Goal: Task Accomplishment & Management: Use online tool/utility

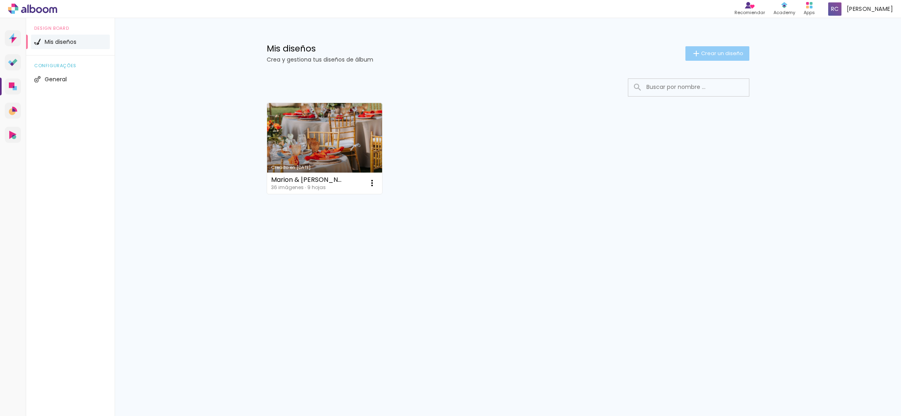
click at [726, 54] on span "Crear un diseño" at bounding box center [722, 53] width 42 height 5
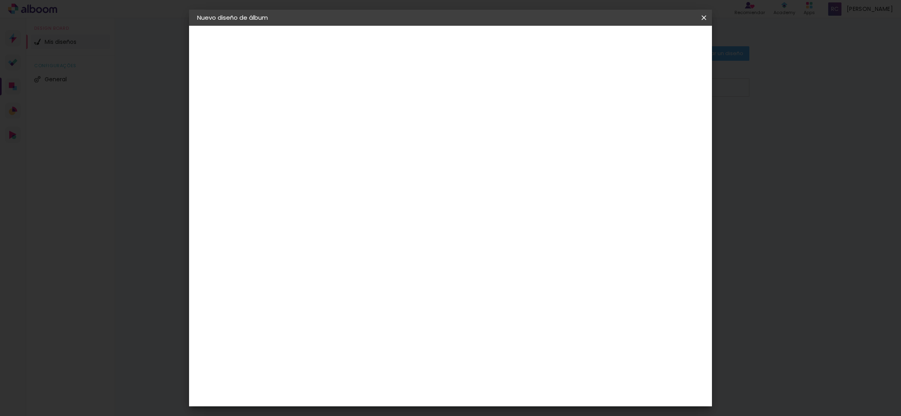
click at [328, 108] on input at bounding box center [328, 108] width 0 height 12
drag, startPoint x: 470, startPoint y: 107, endPoint x: 406, endPoint y: 108, distance: 64.7
click at [0, 0] on div at bounding box center [0, 0] width 0 height 0
type input "Pili & Juan"
type paper-input "Pili & Juan"
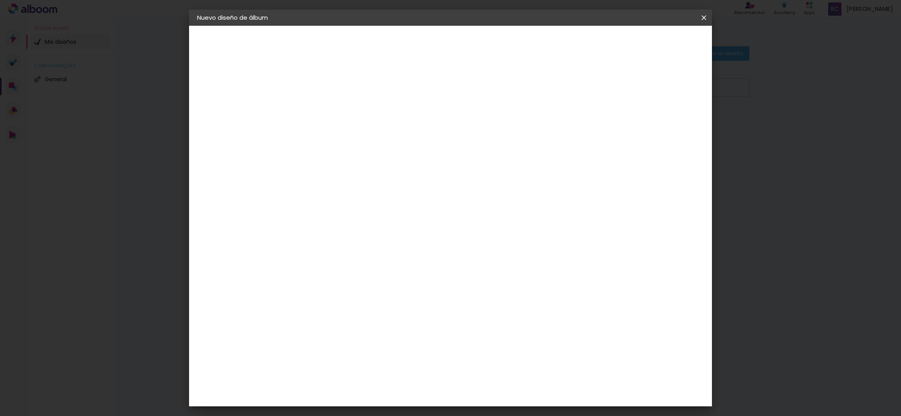
drag, startPoint x: 685, startPoint y: 42, endPoint x: 601, endPoint y: 72, distance: 88.8
click at [0, 0] on slot "Avanzar" at bounding box center [0, 0] width 0 height 0
click at [355, 124] on input "text" at bounding box center [331, 128] width 47 height 10
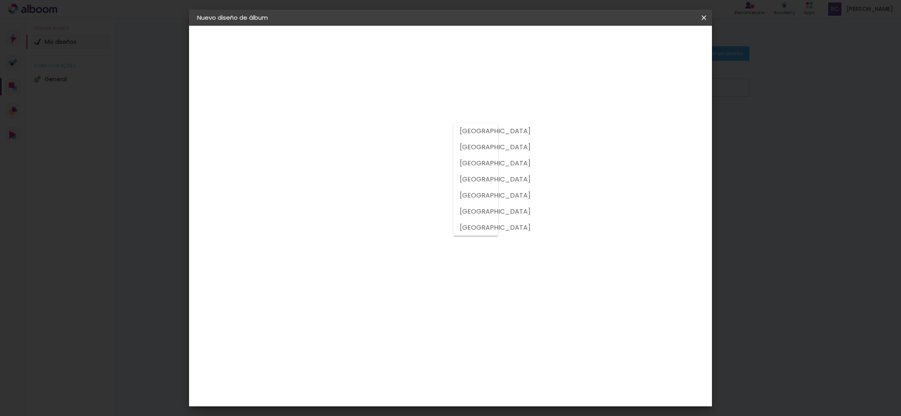
click at [397, 94] on div "Proveedor Elija un proveedor o avance con el tamaño libre. Volver Avanzar" at bounding box center [373, 60] width 161 height 68
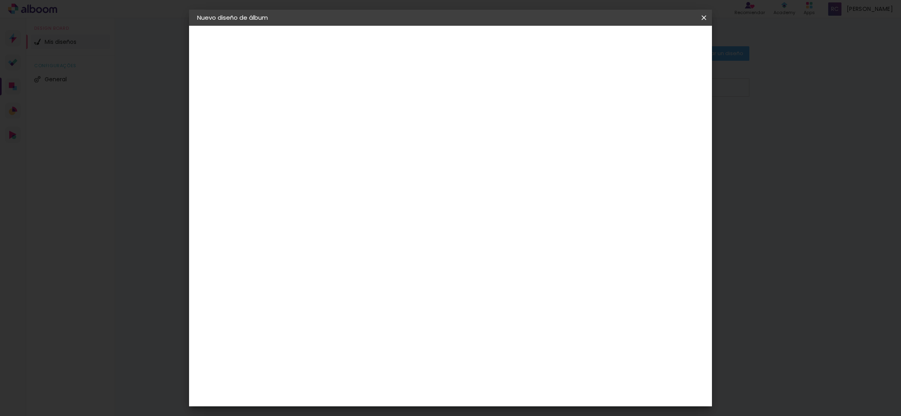
click at [355, 127] on input "text" at bounding box center [331, 128] width 47 height 10
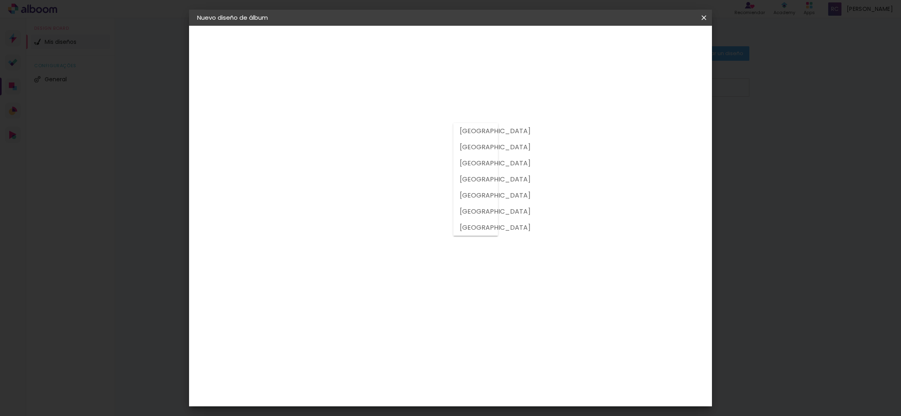
click at [398, 169] on album-spec-supplier-section at bounding box center [374, 129] width 137 height 102
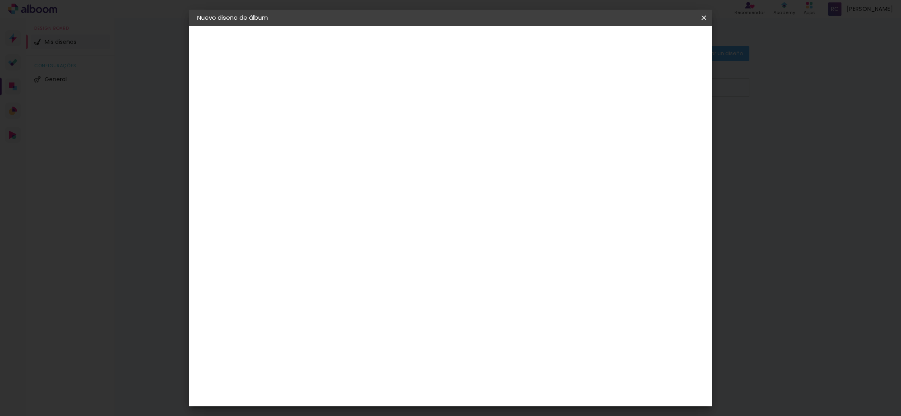
click at [0, 0] on slot "Tamaño libre" at bounding box center [0, 0] width 0 height 0
click at [0, 0] on slot "Avanzar" at bounding box center [0, 0] width 0 height 0
click at [659, 44] on span "Empezar diseño" at bounding box center [637, 43] width 45 height 6
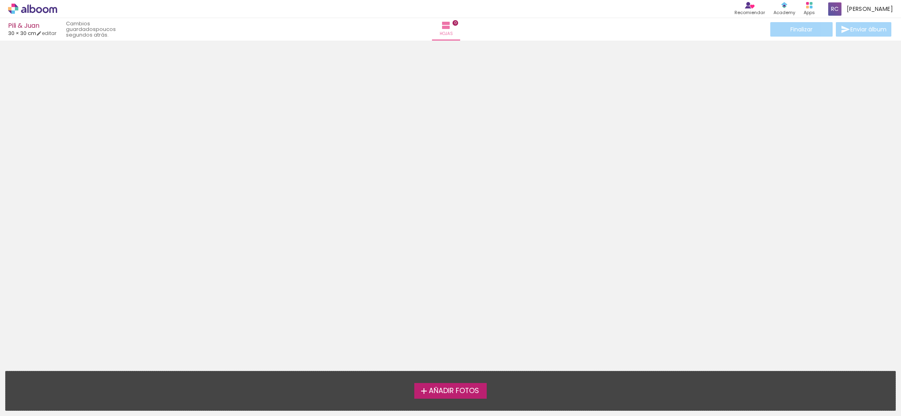
click at [451, 391] on span "Añadir Fotos" at bounding box center [454, 390] width 50 height 7
click at [0, 0] on input "file" at bounding box center [0, 0] width 0 height 0
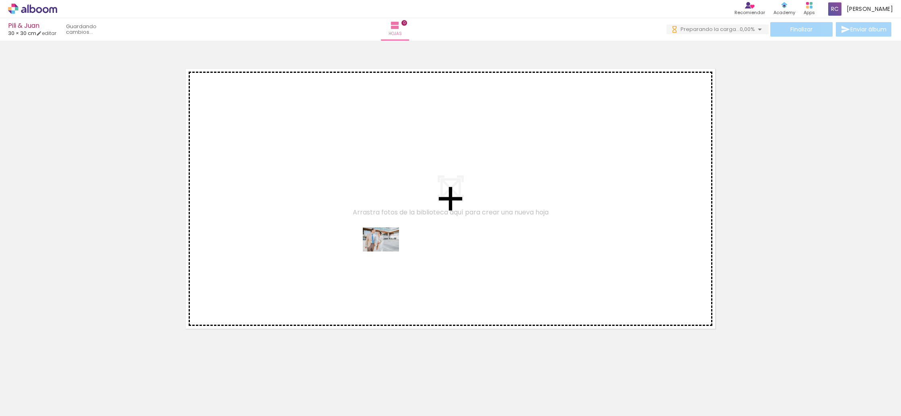
drag, startPoint x: 121, startPoint y: 365, endPoint x: 387, endPoint y: 251, distance: 288.7
click at [387, 251] on quentale-workspace at bounding box center [450, 208] width 901 height 416
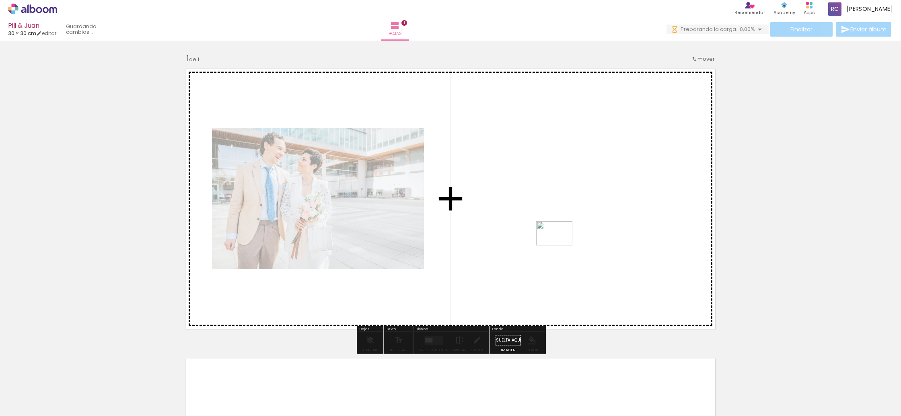
drag, startPoint x: 130, startPoint y: 387, endPoint x: 560, endPoint y: 245, distance: 453.0
click at [560, 245] on quentale-workspace at bounding box center [450, 208] width 901 height 416
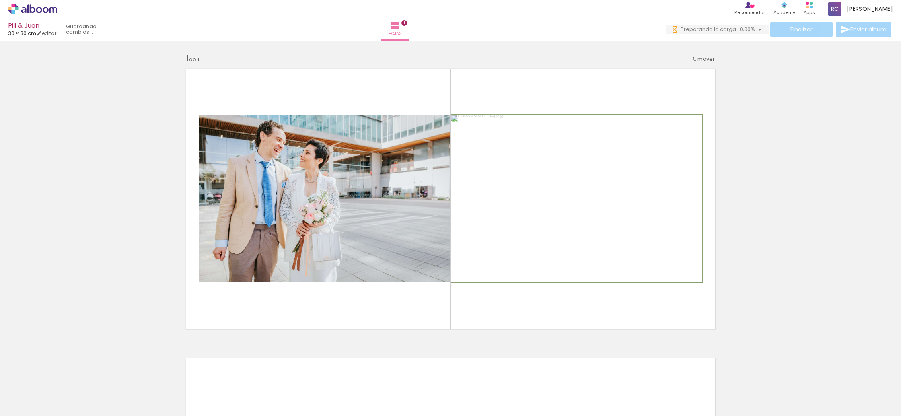
click at [656, 211] on quentale-photo at bounding box center [576, 199] width 251 height 168
click at [539, 144] on quentale-photo at bounding box center [576, 198] width 251 height 168
click at [554, 150] on quentale-photo at bounding box center [576, 198] width 251 height 168
click at [556, 156] on quentale-photo at bounding box center [576, 198] width 251 height 168
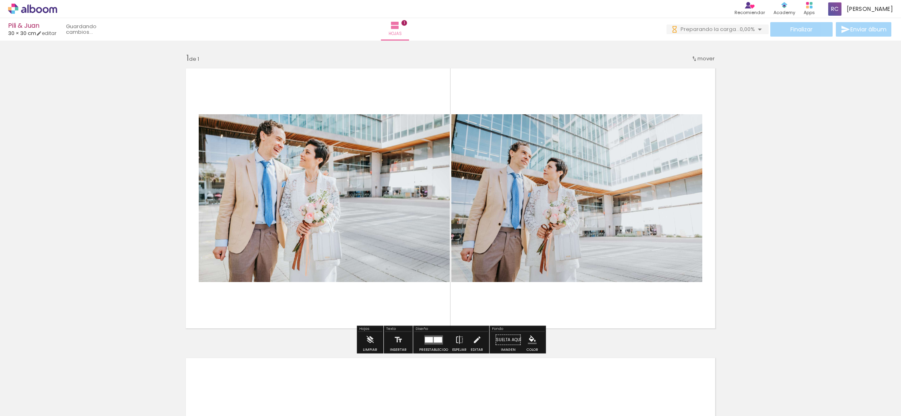
scroll to position [2, 0]
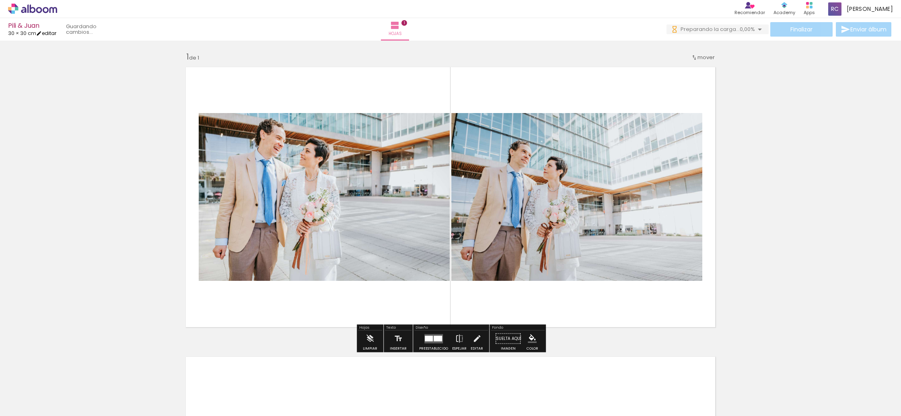
click at [53, 33] on link "editar" at bounding box center [46, 33] width 20 height 7
type input "30"
type input "60"
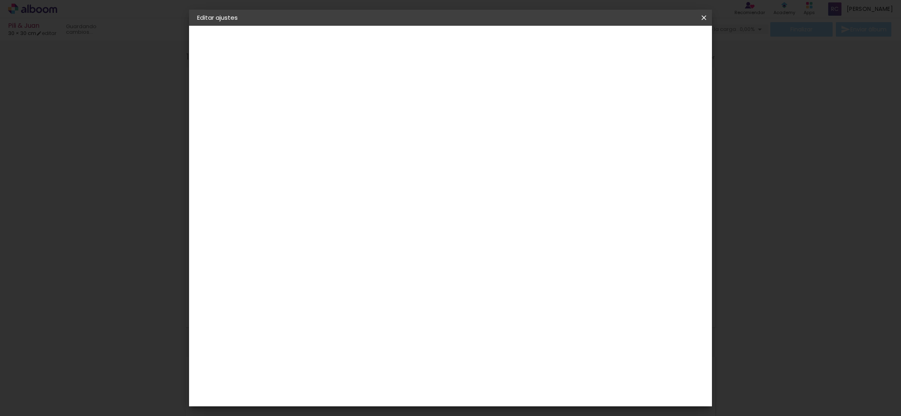
click at [238, 99] on div "Tamaño libre" at bounding box center [226, 99] width 24 height 11
click at [438, 163] on div "Sugerir una encuadernadora" at bounding box center [411, 167] width 53 height 13
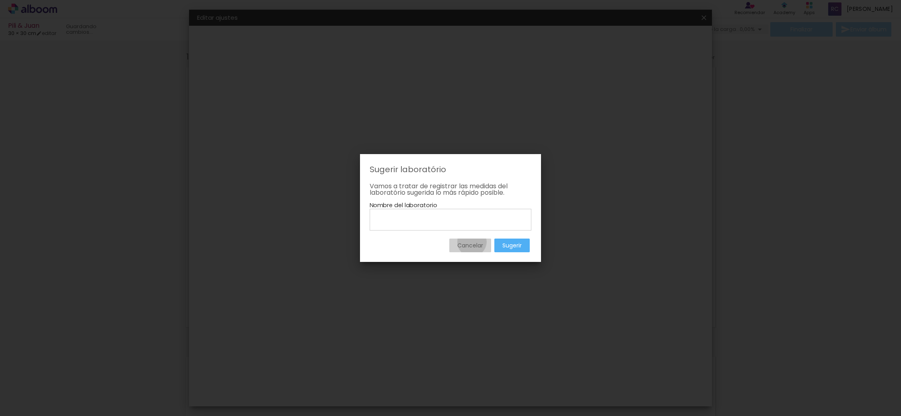
click at [0, 0] on slot "Cancelar" at bounding box center [0, 0] width 0 height 0
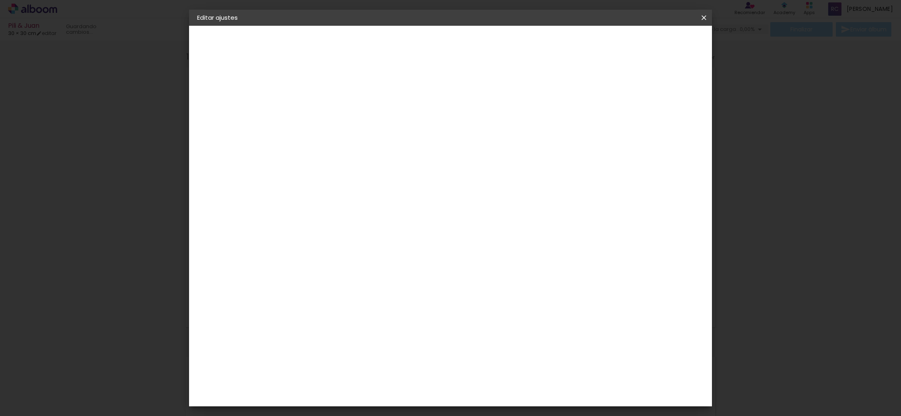
click at [0, 0] on slot "Tamaño libre" at bounding box center [0, 0] width 0 height 0
click at [0, 0] on slot "Avanzar" at bounding box center [0, 0] width 0 height 0
click at [421, 123] on span "30" at bounding box center [417, 126] width 13 height 12
click at [619, 92] on div at bounding box center [614, 92] width 7 height 7
type paper-checkbox "on"
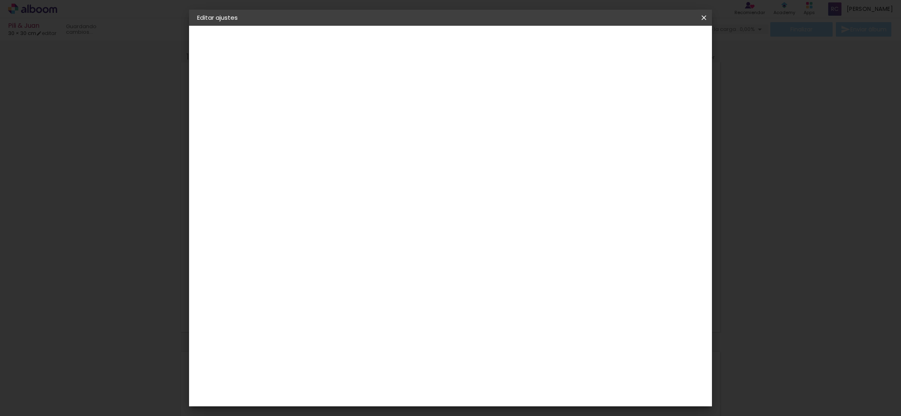
click at [314, 93] on input "2" at bounding box center [323, 92] width 28 height 10
click at [659, 45] on span "Guardar configuración" at bounding box center [627, 43] width 64 height 6
click at [659, 40] on span "Guardar configuración" at bounding box center [627, 43] width 64 height 6
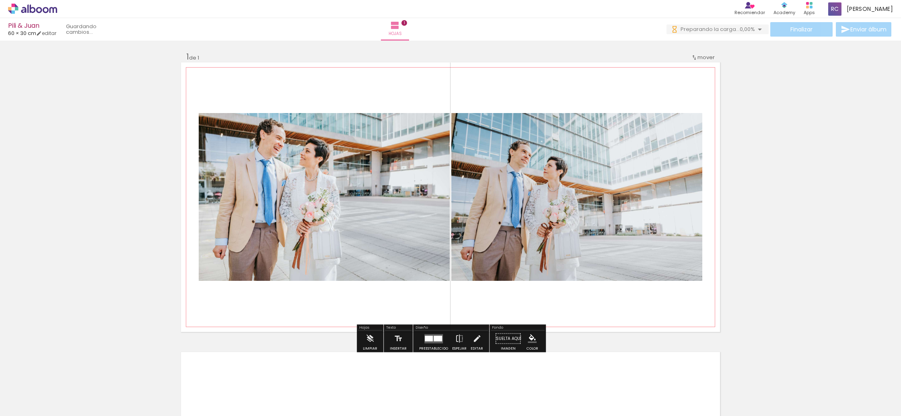
click at [505, 226] on quentale-photo at bounding box center [576, 197] width 251 height 168
click at [704, 58] on span "mover" at bounding box center [705, 57] width 17 height 8
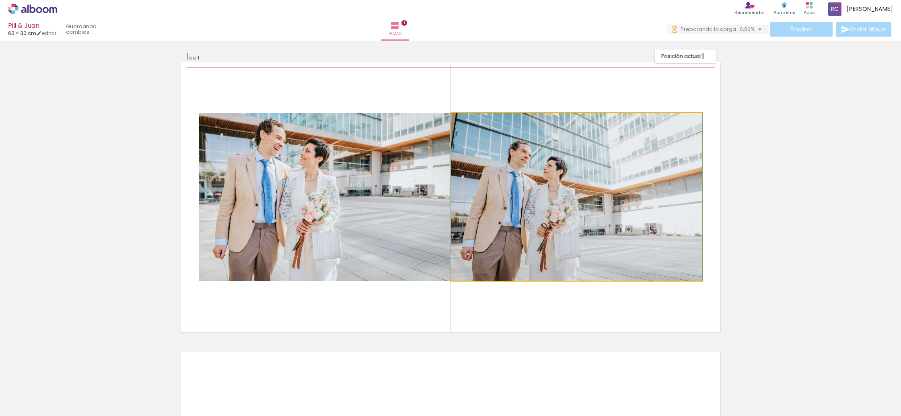
drag, startPoint x: 617, startPoint y: 155, endPoint x: 618, endPoint y: 139, distance: 16.1
drag, startPoint x: 624, startPoint y: 142, endPoint x: 474, endPoint y: 182, distance: 155.6
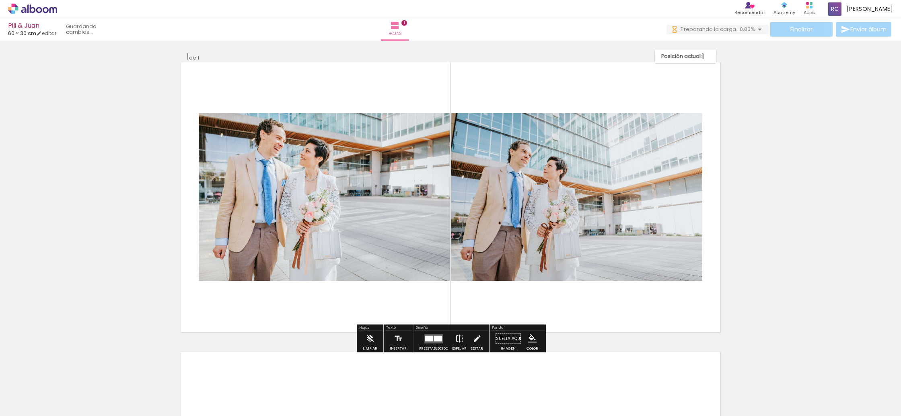
click at [473, 339] on iron-icon at bounding box center [476, 338] width 9 height 16
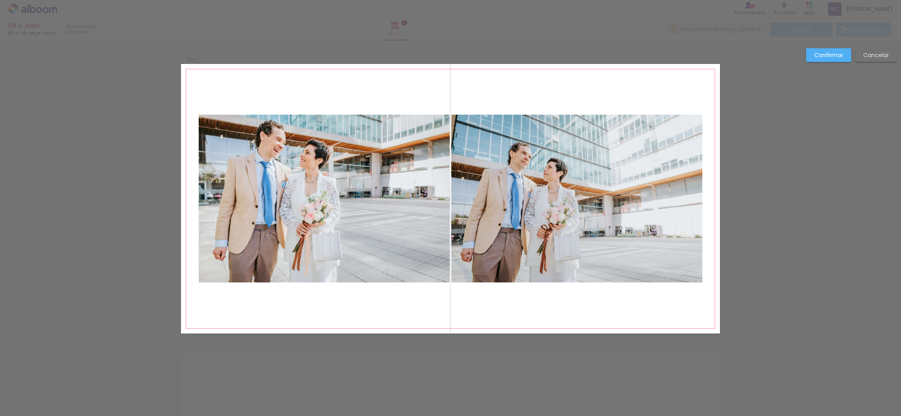
click at [520, 224] on album-spread "1 de 1" at bounding box center [450, 198] width 539 height 269
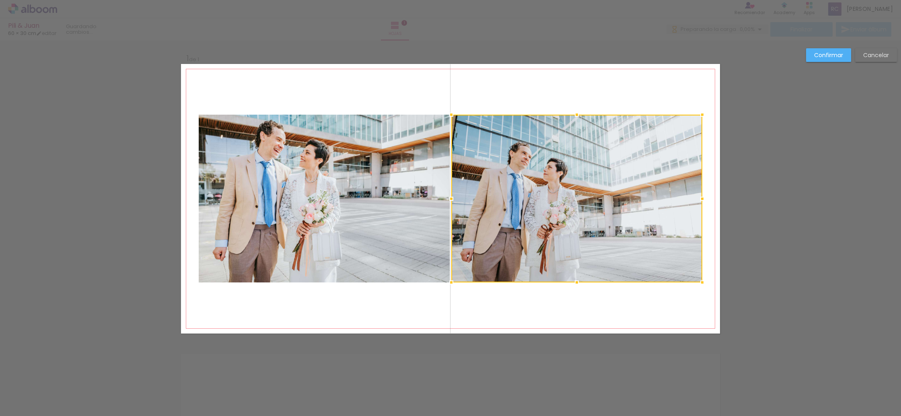
click at [0, 0] on slot "Cancelar" at bounding box center [0, 0] width 0 height 0
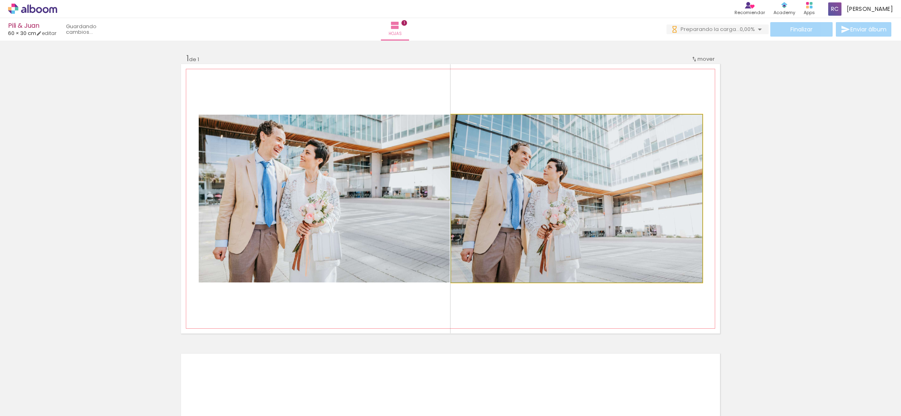
click at [700, 160] on quentale-photo at bounding box center [576, 199] width 251 height 168
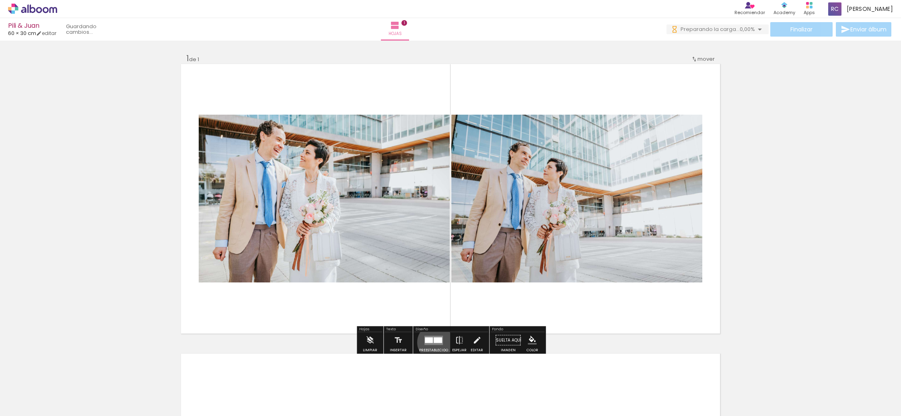
click at [433, 342] on div at bounding box center [437, 340] width 8 height 6
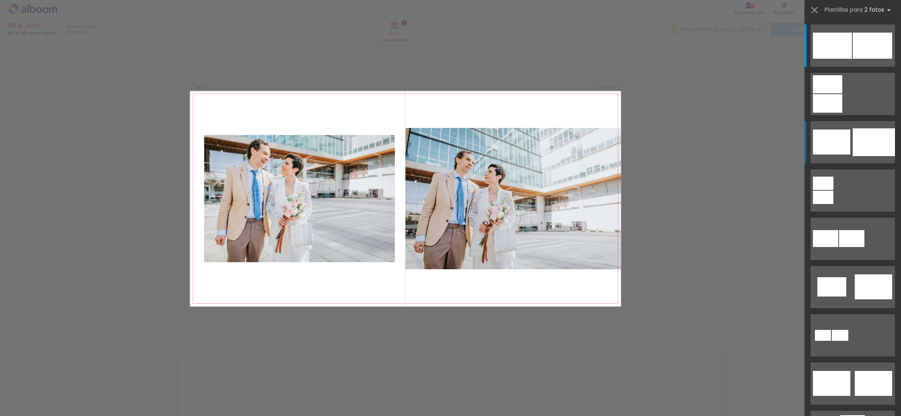
click at [868, 67] on quentale-layouter at bounding box center [852, 46] width 84 height 42
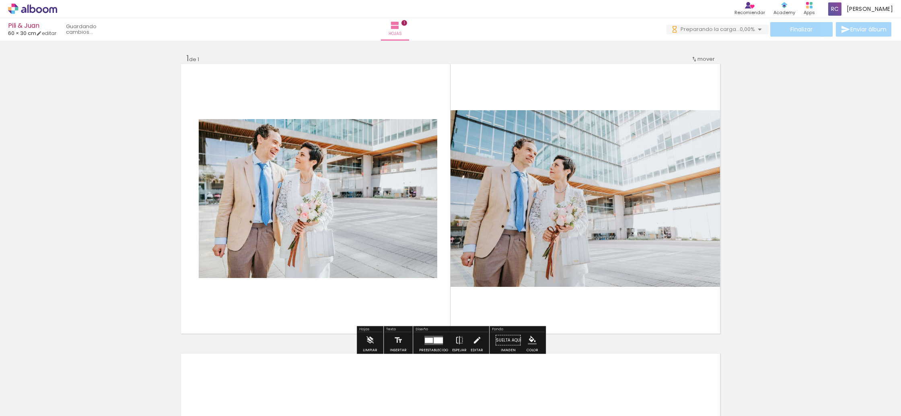
click at [433, 337] on div at bounding box center [437, 340] width 9 height 6
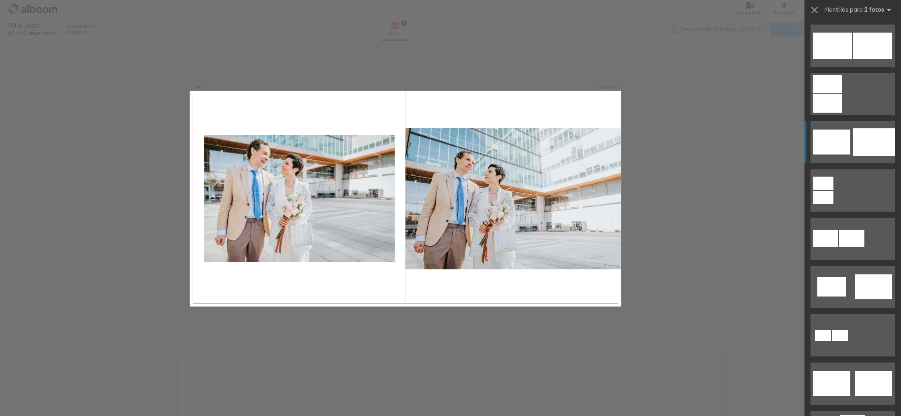
scroll to position [96, 0]
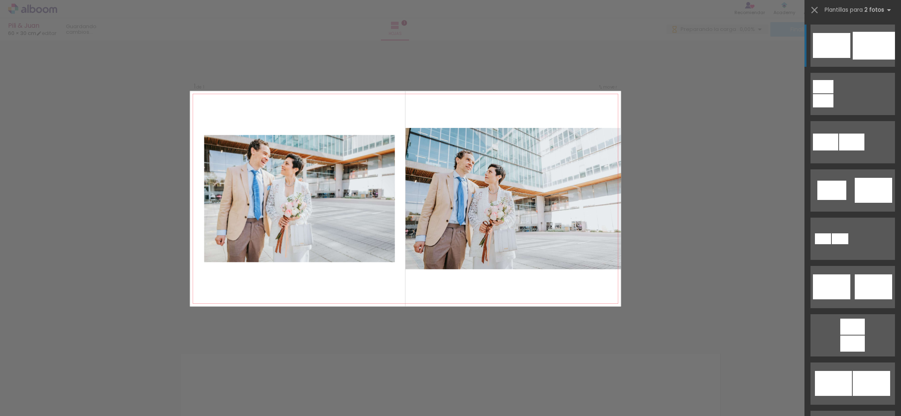
click at [853, 53] on div at bounding box center [873, 46] width 42 height 28
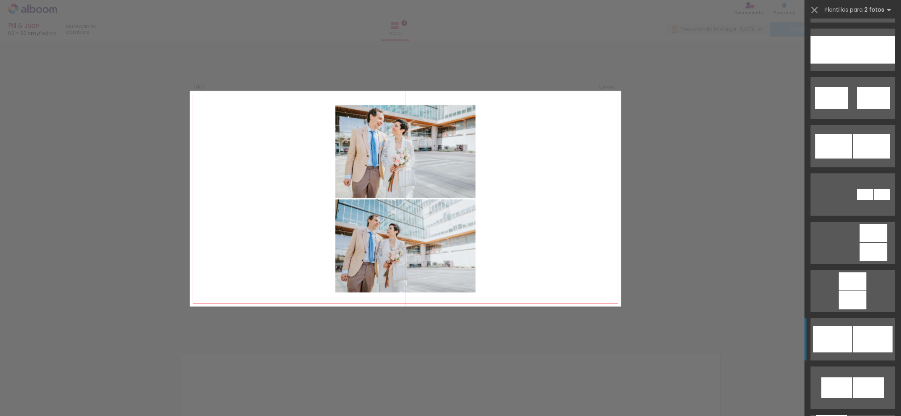
scroll to position [529, 0]
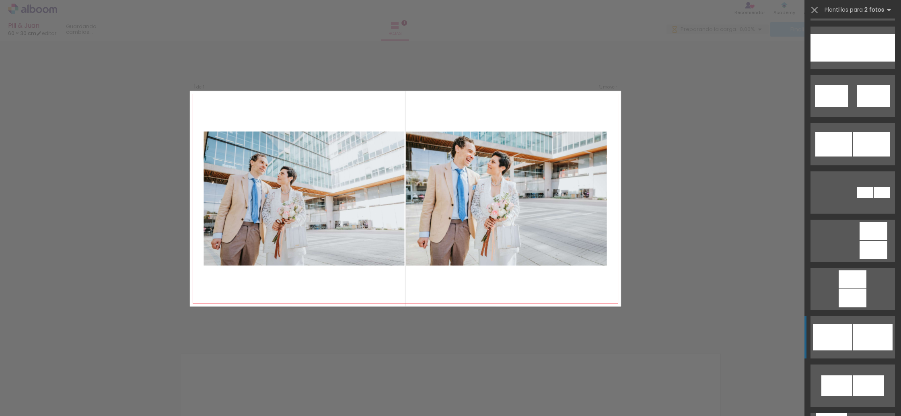
click at [852, 375] on div at bounding box center [836, 385] width 31 height 21
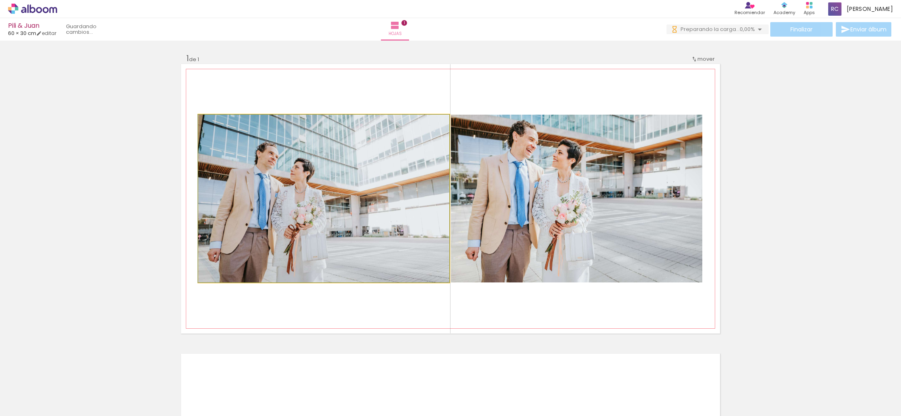
click at [329, 193] on quentale-photo at bounding box center [323, 199] width 251 height 168
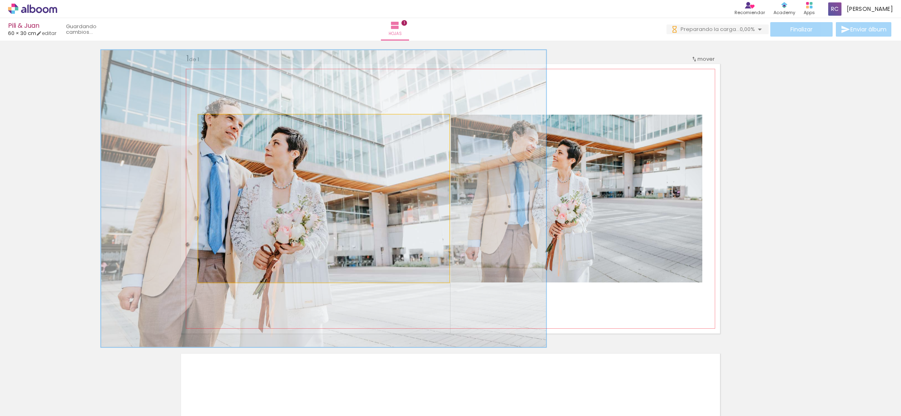
drag, startPoint x: 218, startPoint y: 127, endPoint x: 239, endPoint y: 129, distance: 21.4
type paper-slider "177"
click at [239, 129] on quentale-photo at bounding box center [323, 199] width 251 height 168
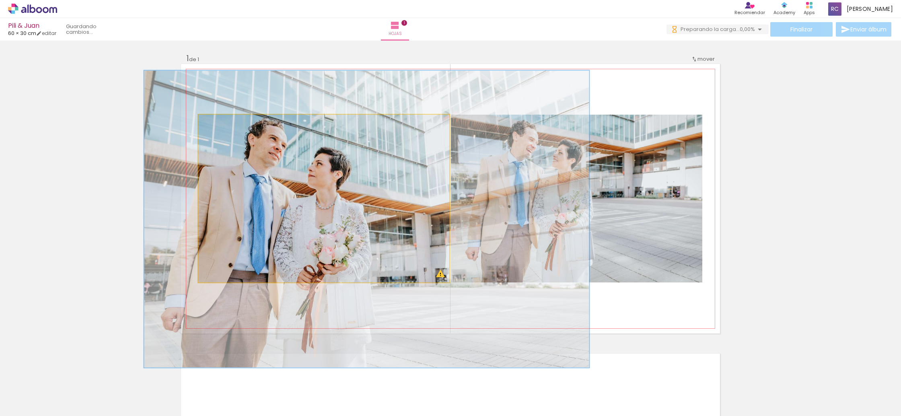
drag, startPoint x: 273, startPoint y: 172, endPoint x: 318, endPoint y: 195, distance: 50.7
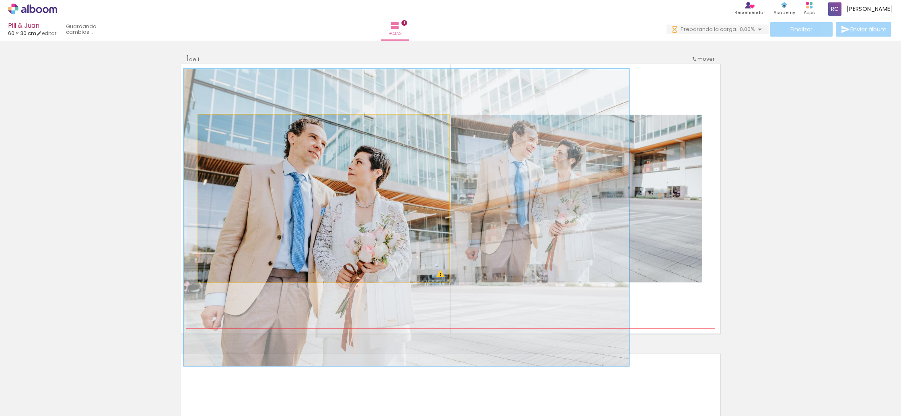
drag, startPoint x: 332, startPoint y: 187, endPoint x: 372, endPoint y: 185, distance: 39.8
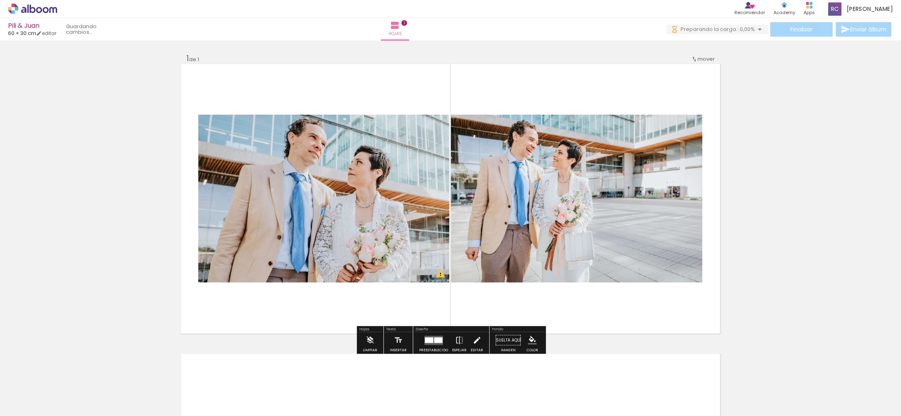
click at [845, 220] on div "Insertar hoja 1 de 1 Designbox debe aumentar su imagen en 195 % para exportar a…" at bounding box center [450, 332] width 901 height 579
click at [400, 27] on iron-icon at bounding box center [395, 26] width 10 height 10
click at [407, 23] on span "1" at bounding box center [404, 23] width 6 height 6
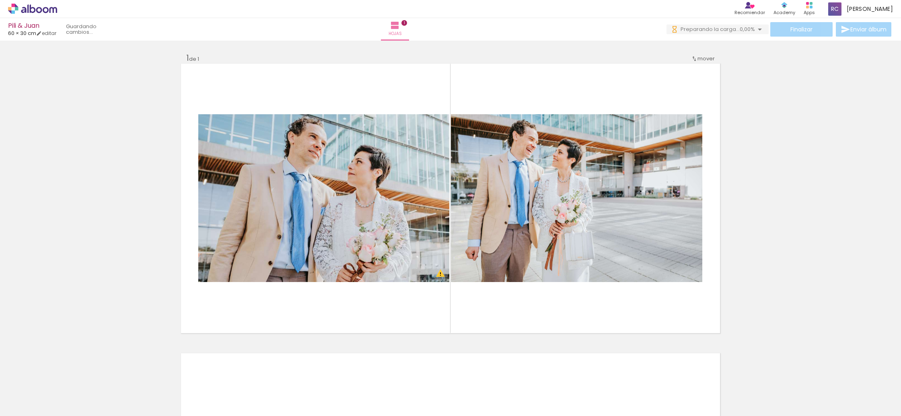
click at [739, 29] on span "0,00%" at bounding box center [746, 29] width 15 height 8
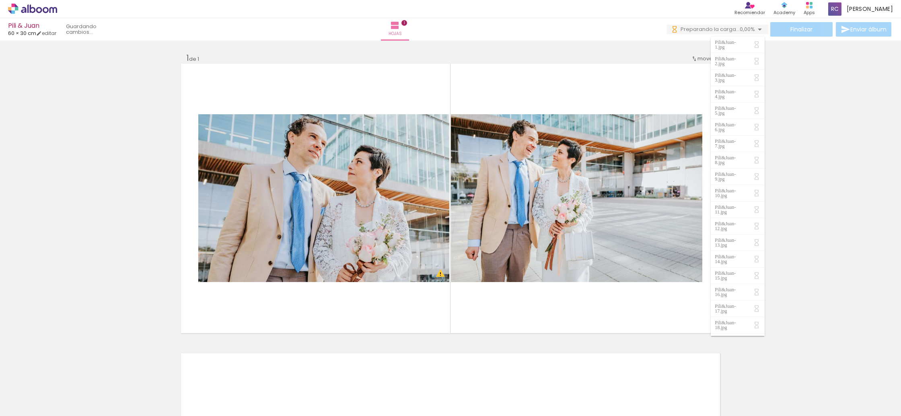
click at [805, 96] on div "Insertar hoja 1 de 1 Designbox debe aumentar su imagen en 195 % para exportar a…" at bounding box center [450, 332] width 901 height 579
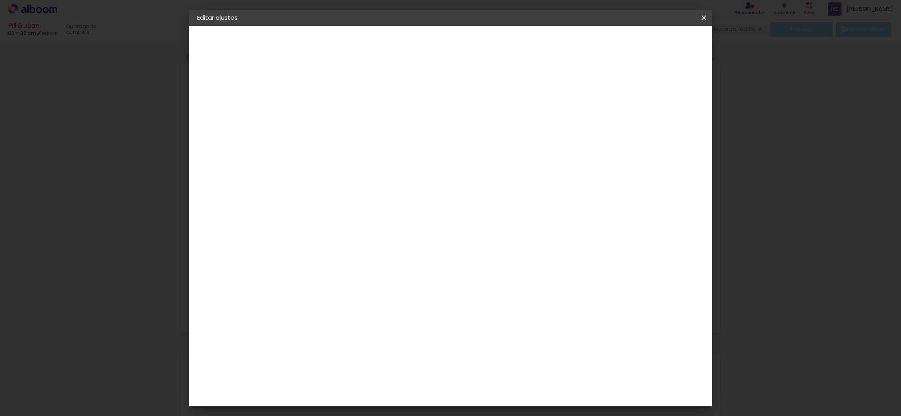
click at [702, 15] on iron-icon at bounding box center [704, 18] width 10 height 8
click at [705, 17] on iron-icon at bounding box center [704, 18] width 10 height 8
